Goal: Information Seeking & Learning: Learn about a topic

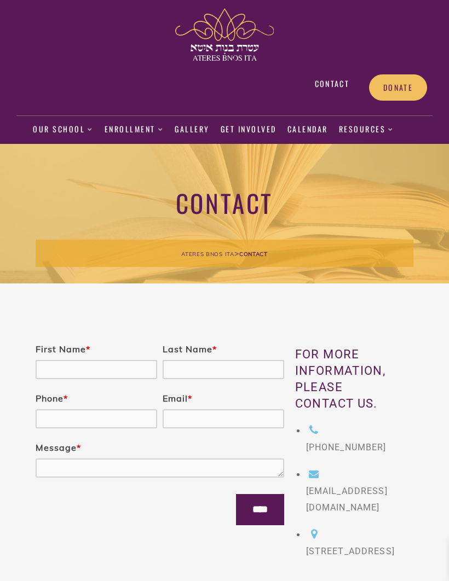
click at [61, 127] on link "Our School" at bounding box center [63, 129] width 61 height 25
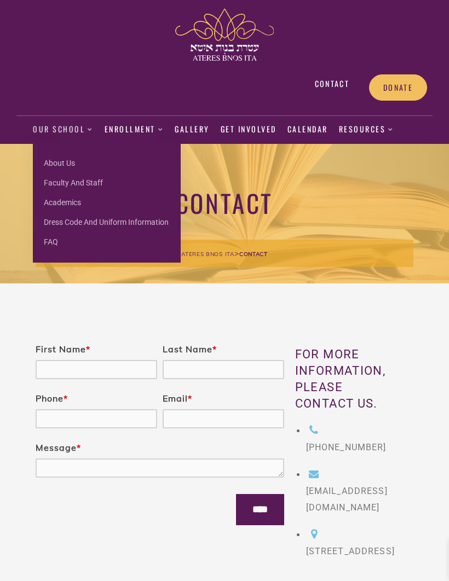
click at [61, 169] on link "About us" at bounding box center [107, 163] width 148 height 20
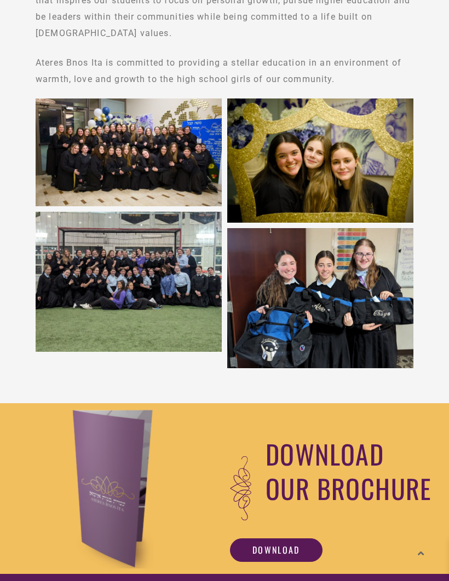
scroll to position [440, 0]
click at [182, 558] on div at bounding box center [112, 490] width 214 height 160
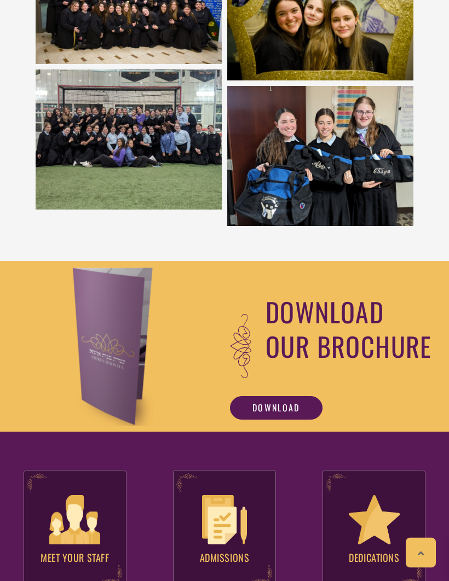
scroll to position [583, 0]
click at [238, 532] on img at bounding box center [224, 520] width 45 height 49
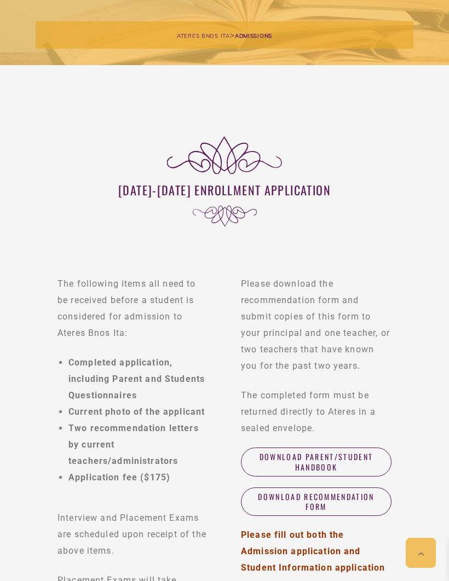
scroll to position [213, 0]
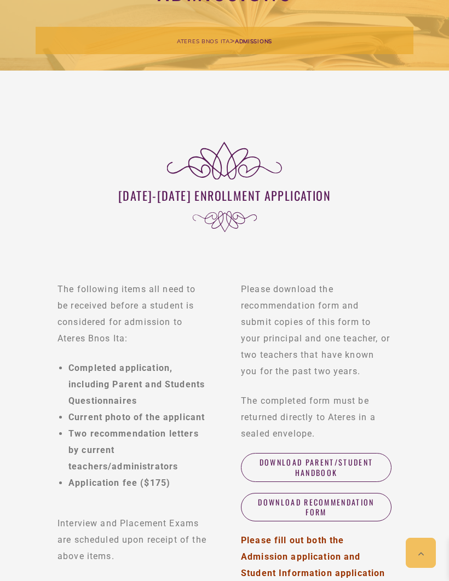
click at [373, 466] on span "Download Parent/Student Handbook" at bounding box center [316, 468] width 128 height 20
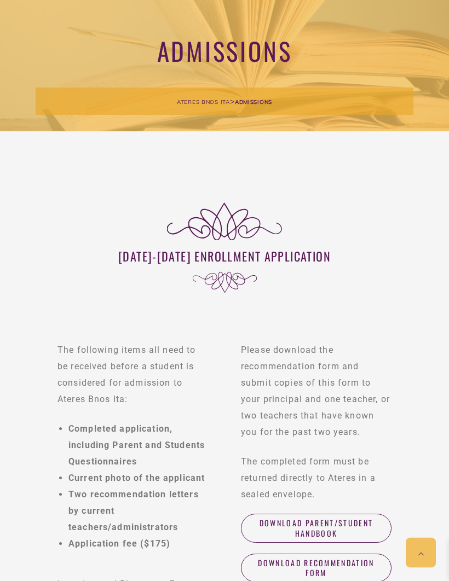
scroll to position [0, 0]
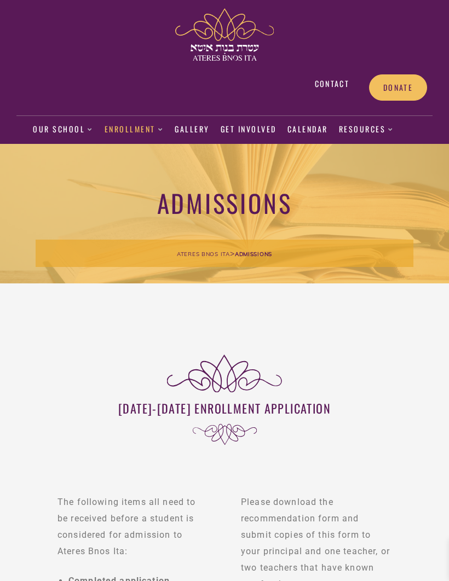
click at [190, 129] on link "Gallery" at bounding box center [192, 129] width 35 height 25
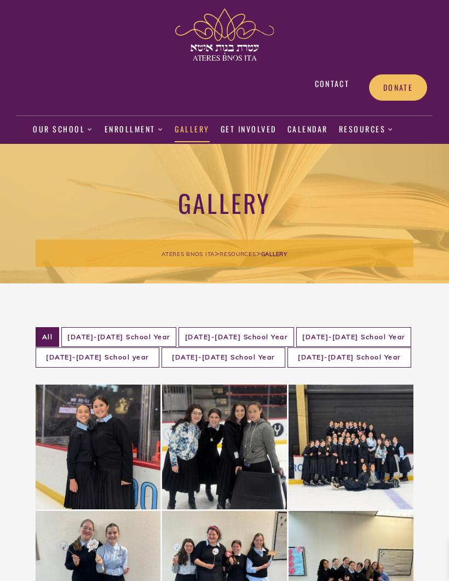
click at [377, 131] on link "Resources" at bounding box center [366, 129] width 55 height 25
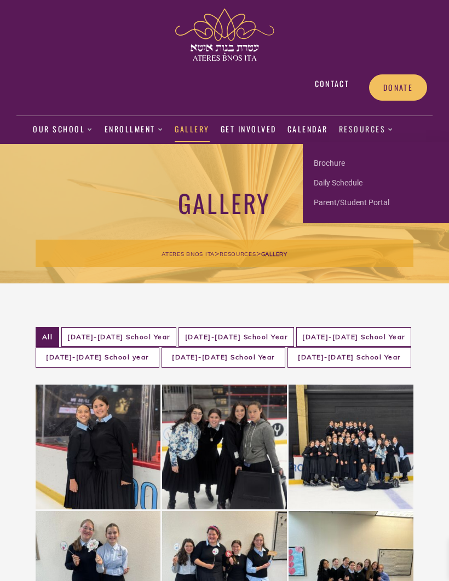
click at [359, 183] on link "Daily Schedule" at bounding box center [377, 183] width 148 height 20
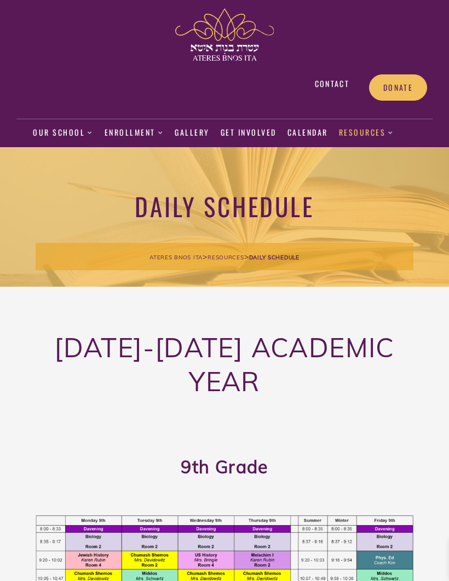
click at [308, 138] on link "Calendar" at bounding box center [307, 132] width 41 height 25
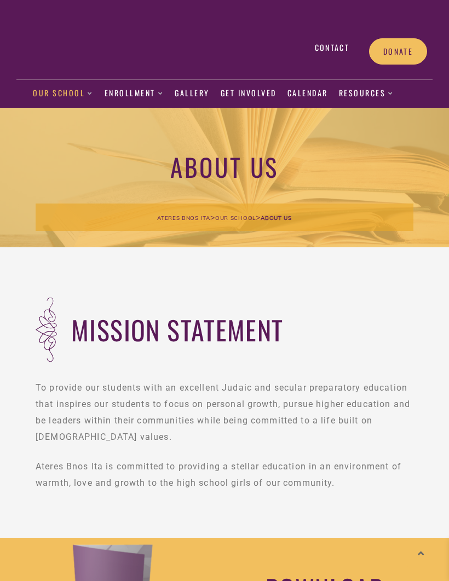
scroll to position [620, 0]
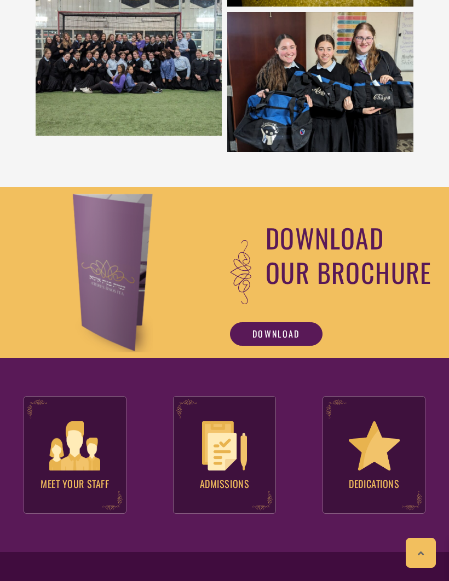
click at [305, 344] on link "Download" at bounding box center [276, 334] width 93 height 24
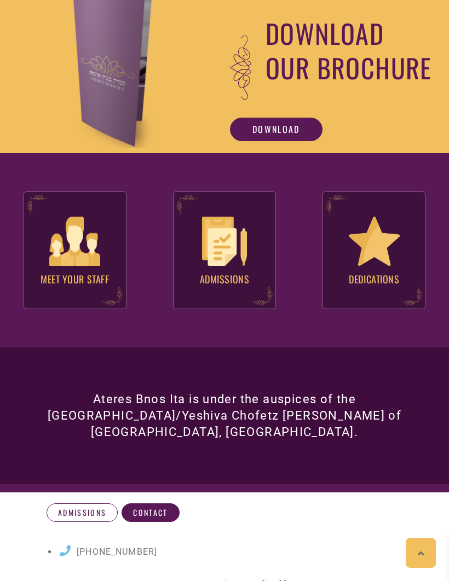
scroll to position [868, 0]
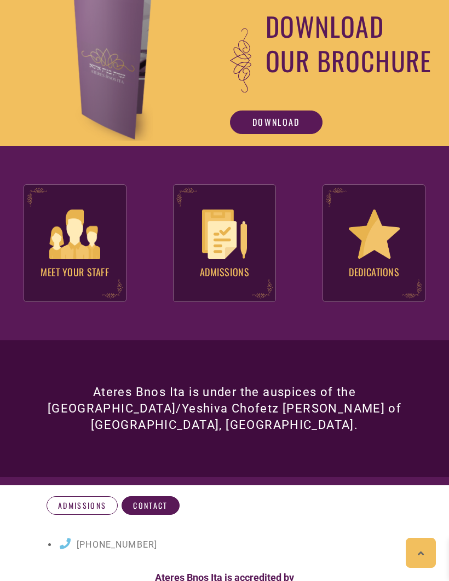
click at [63, 244] on img at bounding box center [74, 234] width 51 height 49
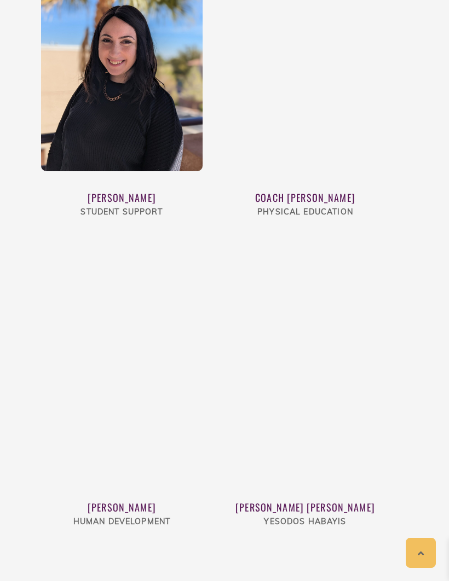
scroll to position [4388, 0]
